Goal: Task Accomplishment & Management: Complete application form

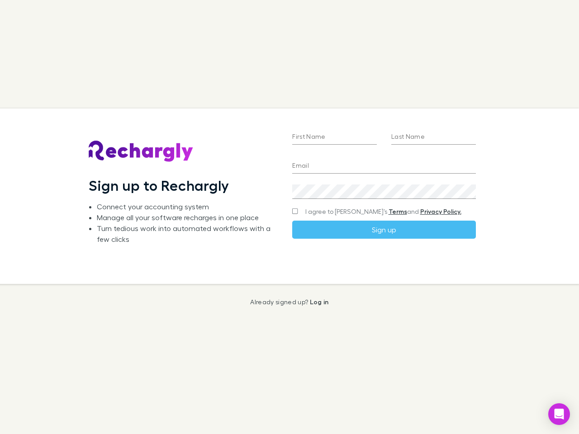
click at [290, 217] on div "First Name Last Name Email Create a password I agree to Rechargly’s Terms and P…" at bounding box center [384, 197] width 198 height 176
click at [334, 138] on input "First Name" at bounding box center [334, 137] width 85 height 14
click at [433, 138] on input "Last Name" at bounding box center [433, 137] width 85 height 14
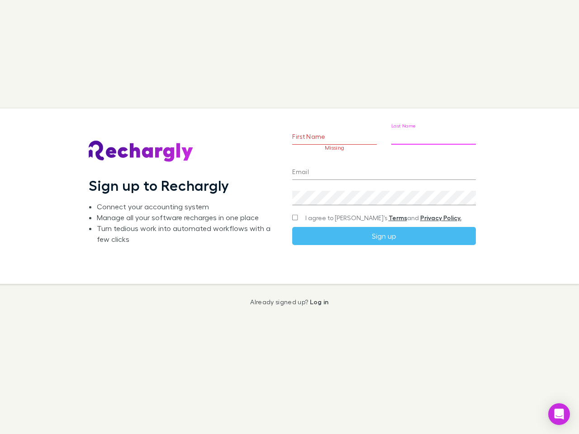
click at [384, 167] on input "Email" at bounding box center [383, 173] width 183 height 14
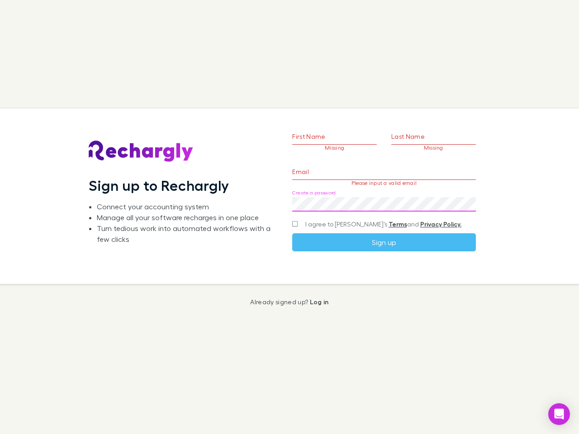
click at [384, 192] on div "Create a password" at bounding box center [383, 201] width 183 height 22
click at [366, 212] on form "First Name Missing Last Name Missing Email Please input a valid email Create a …" at bounding box center [383, 176] width 183 height 150
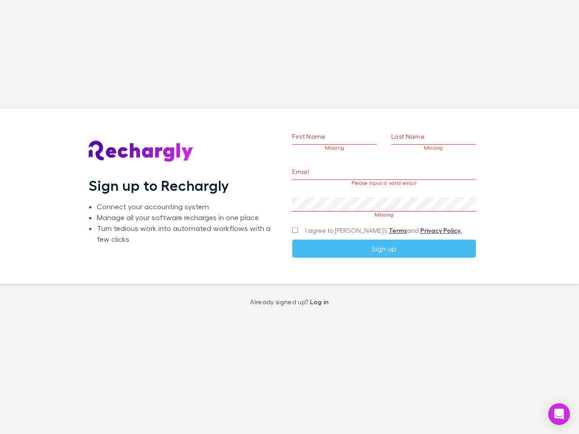
click at [389, 230] on link "Terms" at bounding box center [398, 231] width 19 height 8
click at [559, 414] on icon "Open Intercom Messenger" at bounding box center [560, 414] width 10 height 11
